Goal: Navigation & Orientation: Find specific page/section

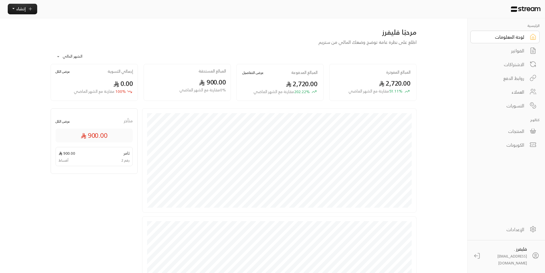
click at [438, 112] on div "**********" at bounding box center [272, 179] width 462 height 358
click at [525, 103] on link "التسويات" at bounding box center [504, 105] width 69 height 13
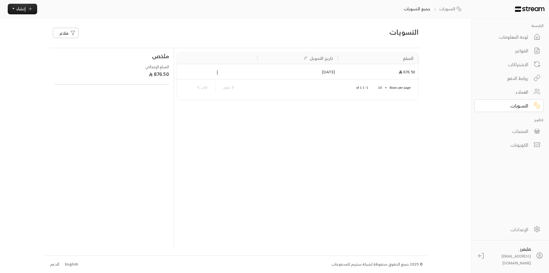
click at [515, 38] on div "لوحة المعلومات" at bounding box center [505, 36] width 46 height 7
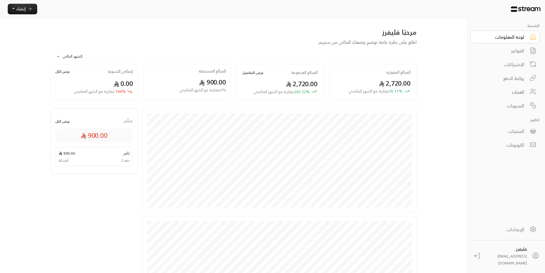
click at [438, 49] on div "**********" at bounding box center [272, 179] width 462 height 358
